Goal: Entertainment & Leisure: Consume media (video, audio)

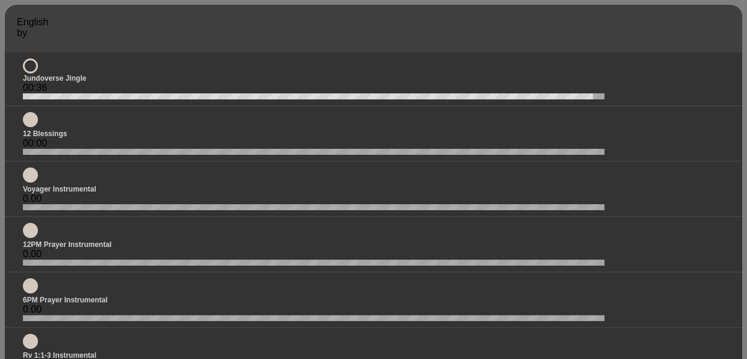
click at [33, 66] on icon at bounding box center [30, 66] width 11 height 0
click at [29, 127] on button at bounding box center [30, 119] width 15 height 15
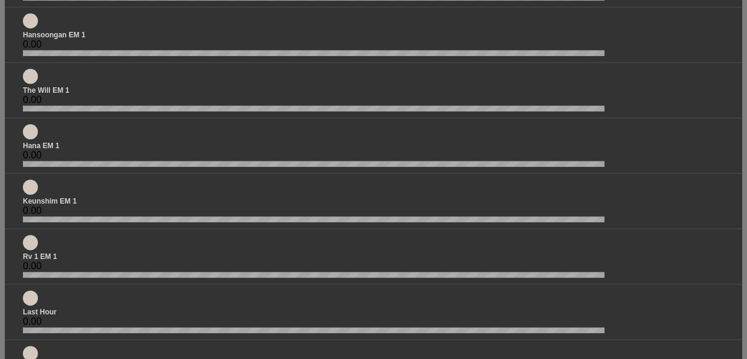
scroll to position [662, 0]
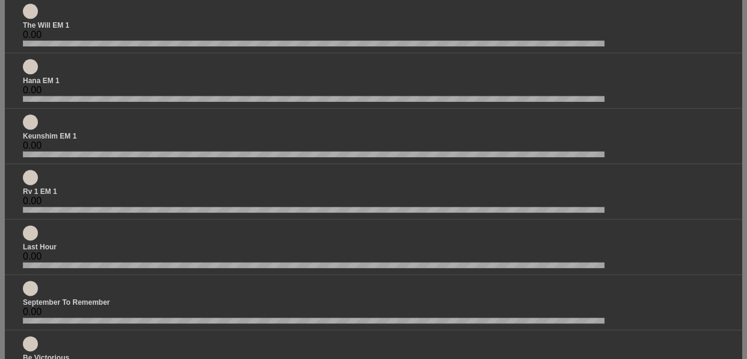
click at [33, 225] on button at bounding box center [30, 232] width 15 height 15
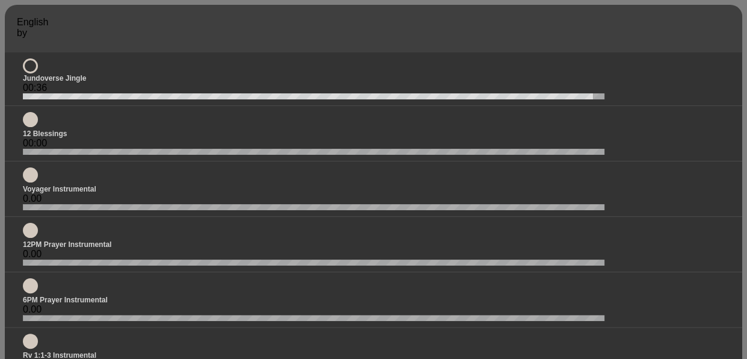
drag, startPoint x: 0, startPoint y: 0, endPoint x: 414, endPoint y: 37, distance: 416.0
click at [414, 37] on p "by" at bounding box center [378, 33] width 723 height 11
